Goal: Check status: Check status

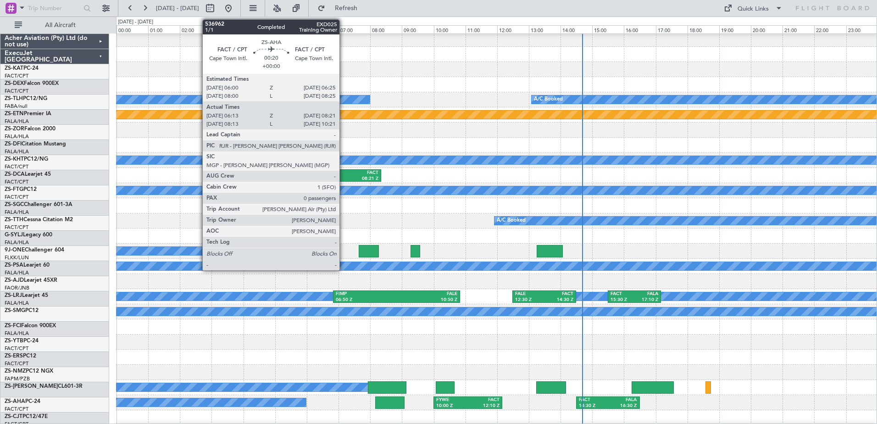
scroll to position [229, 0]
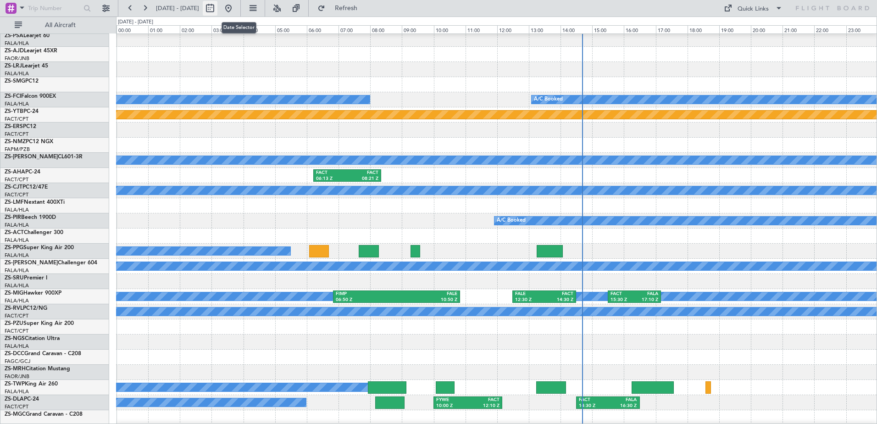
click at [217, 9] on button at bounding box center [210, 8] width 15 height 15
select select "9"
select select "2025"
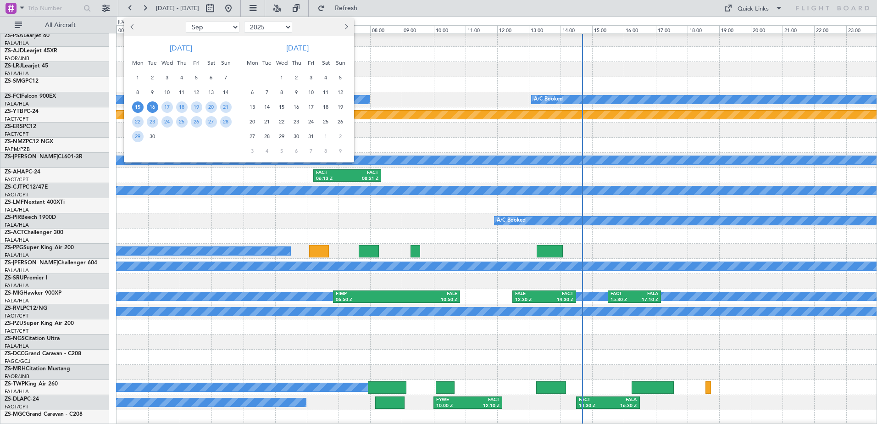
click at [152, 108] on span "16" at bounding box center [152, 106] width 11 height 11
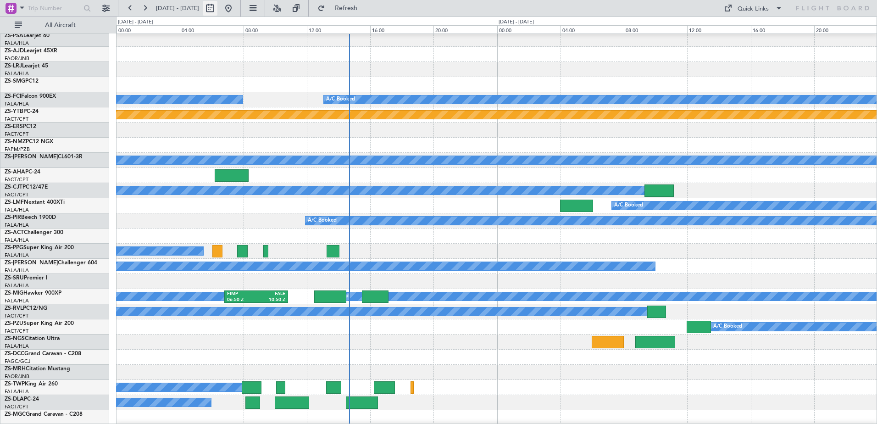
click at [217, 10] on button at bounding box center [210, 8] width 15 height 15
select select "9"
select select "2025"
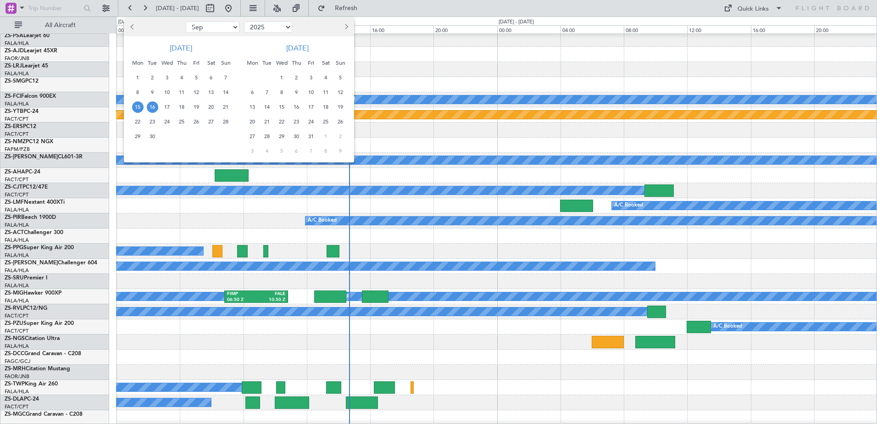
click at [151, 109] on span "16" at bounding box center [152, 106] width 11 height 11
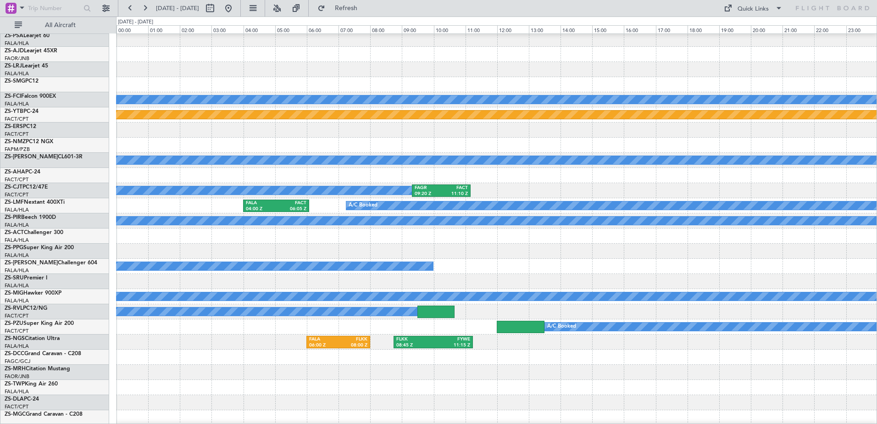
scroll to position [0, 0]
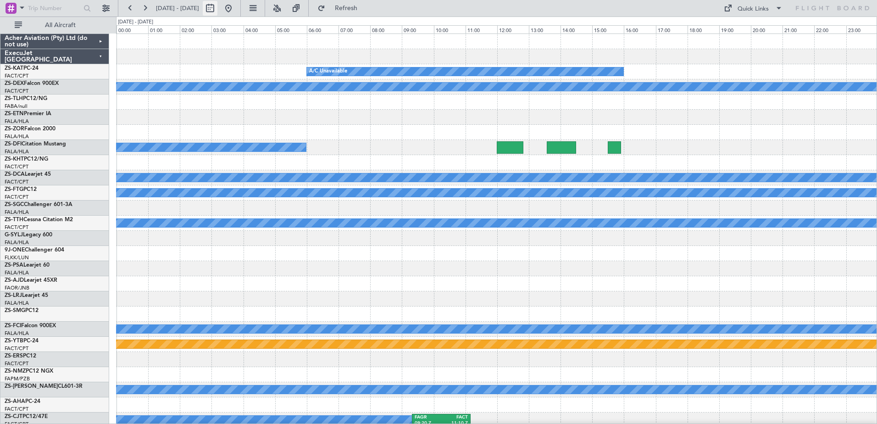
click at [217, 10] on button at bounding box center [210, 8] width 15 height 15
select select "9"
select select "2025"
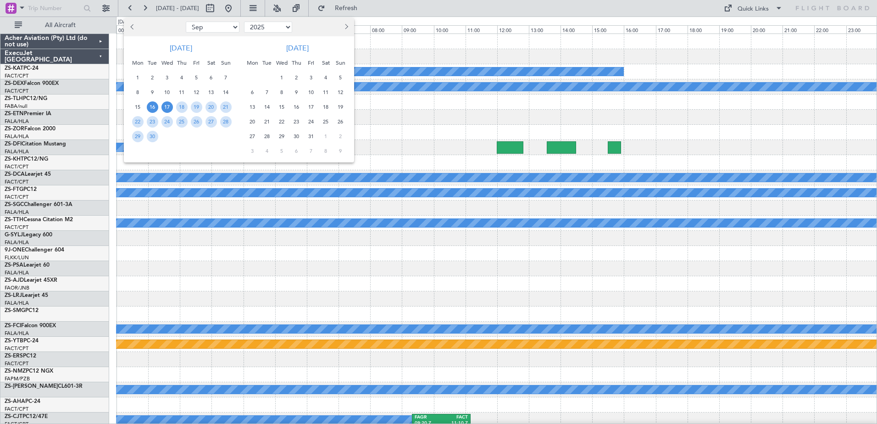
click at [167, 109] on span "17" at bounding box center [166, 106] width 11 height 11
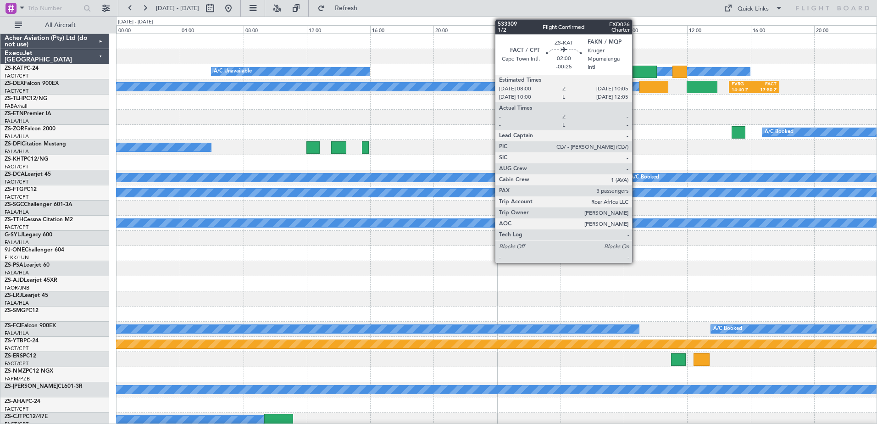
click at [636, 71] on div at bounding box center [639, 72] width 33 height 12
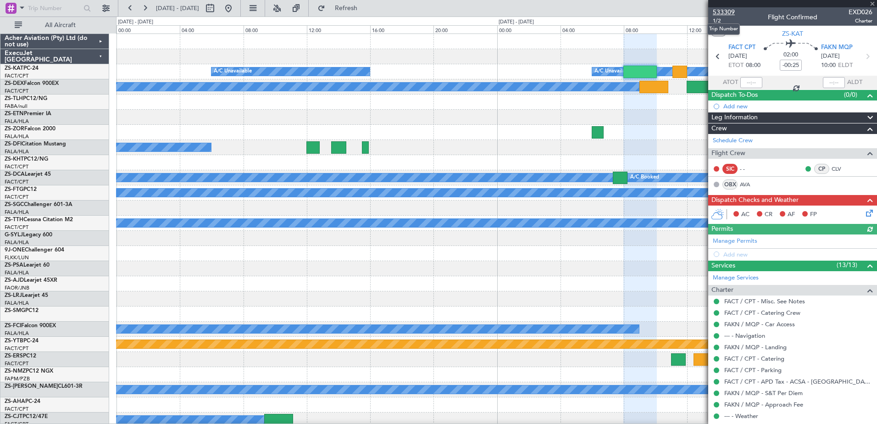
click at [720, 11] on span "533309" at bounding box center [724, 12] width 22 height 10
